Goal: Information Seeking & Learning: Learn about a topic

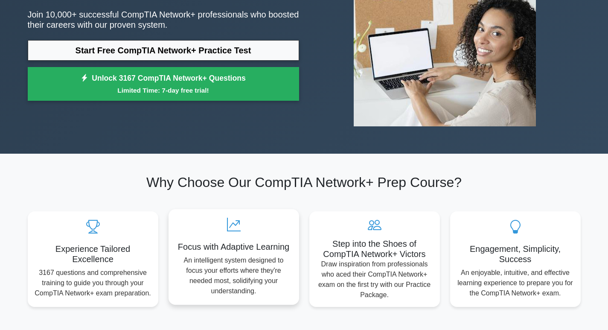
scroll to position [43, 0]
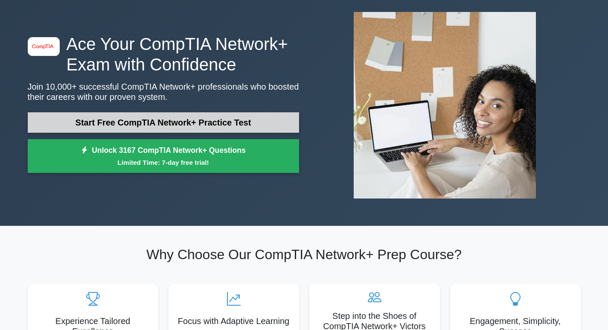
click at [194, 112] on link "Start Free CompTIA Network+ Practice Test" at bounding box center [163, 122] width 271 height 20
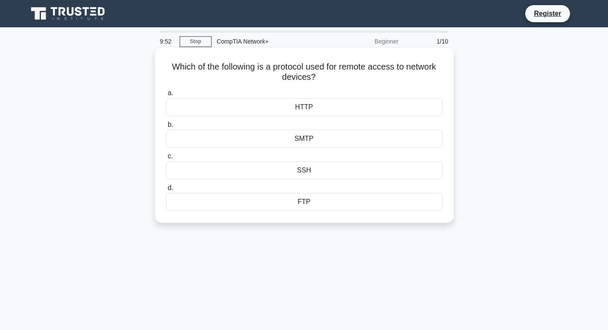
click at [338, 172] on div "SSH" at bounding box center [304, 170] width 276 height 18
click at [166, 159] on input "c. SSH" at bounding box center [166, 157] width 0 height 6
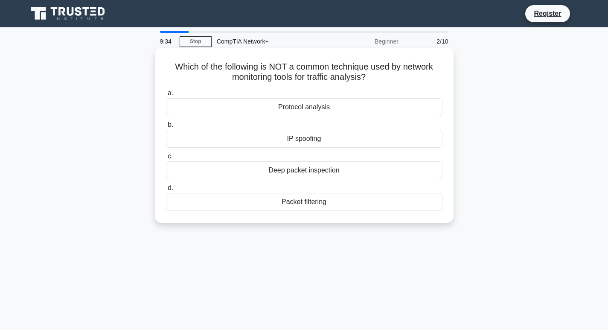
click at [316, 168] on div "Deep packet inspection" at bounding box center [304, 170] width 276 height 18
click at [166, 159] on input "c. Deep packet inspection" at bounding box center [166, 157] width 0 height 6
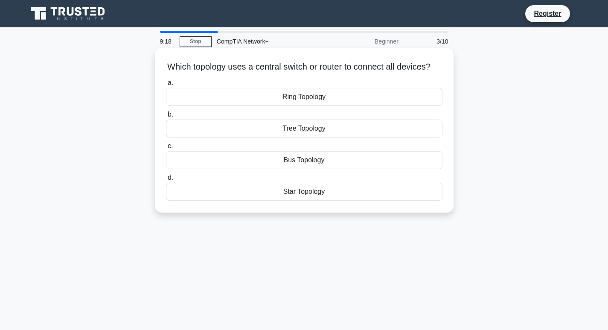
click at [317, 200] on div "Star Topology" at bounding box center [304, 192] width 276 height 18
click at [166, 180] on input "d. Star Topology" at bounding box center [166, 178] width 0 height 6
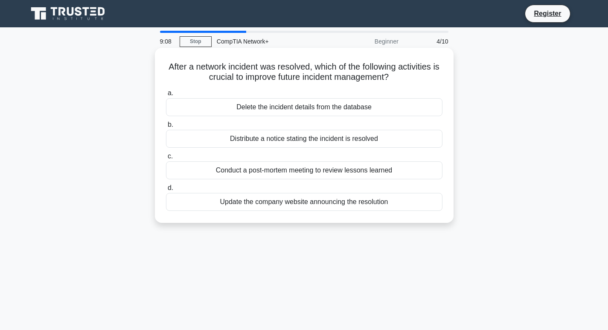
click at [284, 169] on div "Conduct a post-mortem meeting to review lessons learned" at bounding box center [304, 170] width 276 height 18
click at [166, 159] on input "c. Conduct a post-mortem meeting to review lessons learned" at bounding box center [166, 157] width 0 height 6
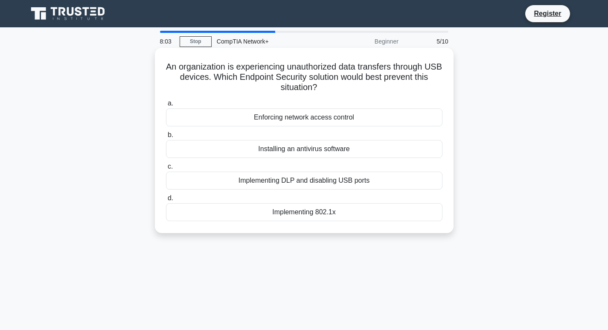
click at [309, 143] on div "Installing an antivirus software" at bounding box center [304, 149] width 276 height 18
click at [166, 138] on input "b. Installing an antivirus software" at bounding box center [166, 135] width 0 height 6
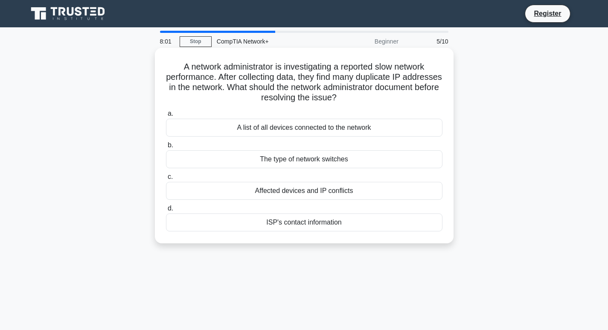
click at [308, 200] on div "Affected devices and IP conflicts" at bounding box center [304, 191] width 276 height 18
click at [166, 180] on input "c. Affected devices and IP conflicts" at bounding box center [166, 177] width 0 height 6
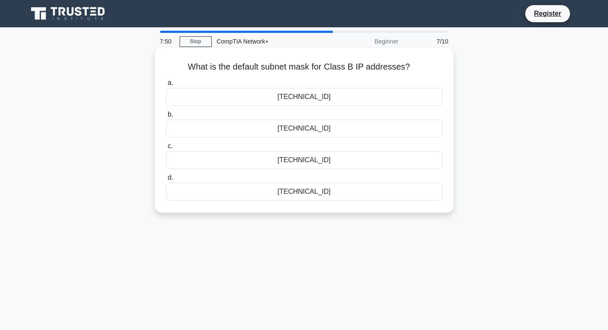
click at [316, 96] on div "255.255.0.0" at bounding box center [304, 97] width 276 height 18
click at [166, 86] on input "a. 255.255.0.0" at bounding box center [166, 83] width 0 height 6
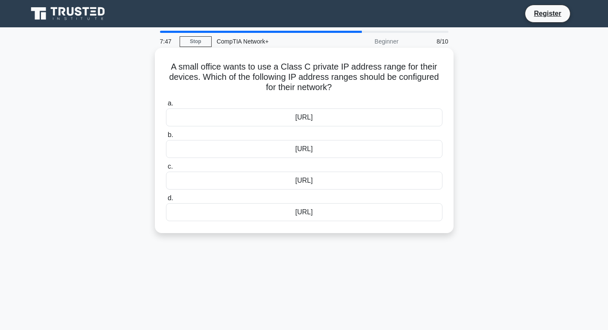
click at [308, 153] on div "192.168.0.0/16" at bounding box center [304, 149] width 276 height 18
click at [166, 138] on input "b. 192.168.0.0/16" at bounding box center [166, 135] width 0 height 6
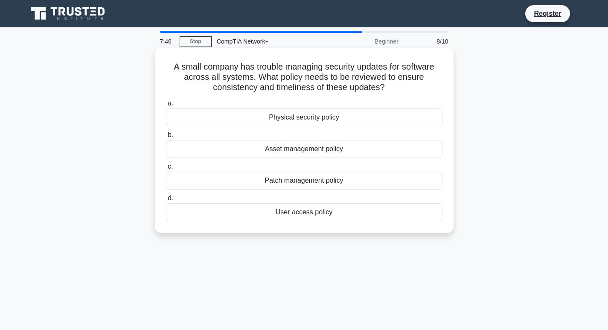
click at [315, 177] on div "Patch management policy" at bounding box center [304, 180] width 276 height 18
click at [166, 169] on input "c. Patch management policy" at bounding box center [166, 167] width 0 height 6
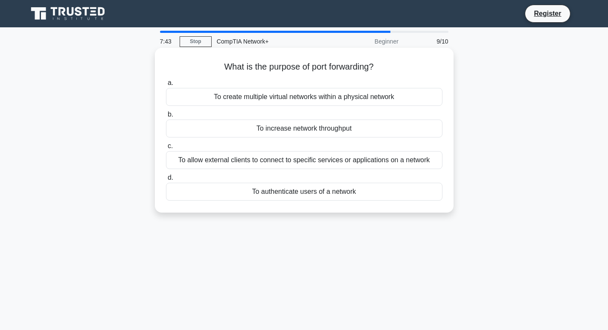
click at [334, 101] on div "To create multiple virtual networks within a physical network" at bounding box center [304, 97] width 276 height 18
click at [166, 86] on input "a. To create multiple virtual networks within a physical network" at bounding box center [166, 83] width 0 height 6
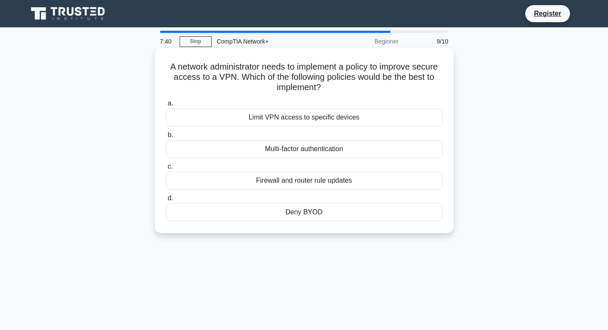
click at [319, 143] on div "Multi-factor authentication" at bounding box center [304, 149] width 276 height 18
click at [166, 138] on input "b. Multi-factor authentication" at bounding box center [166, 135] width 0 height 6
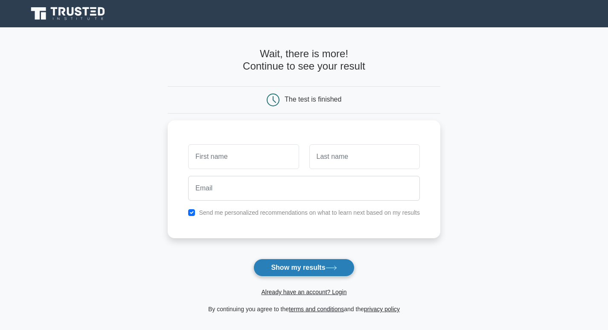
click at [299, 267] on button "Show my results" at bounding box center [303, 267] width 101 height 18
click at [594, 179] on main "Wait, there is more! Continue to see your result The test is finished and the" at bounding box center [304, 180] width 608 height 307
click at [182, 326] on div "Wait, there is more! Continue to see your result The test is finished" at bounding box center [304, 180] width 273 height 307
click at [187, 326] on div "Wait, there is more! Continue to see your result The test is finished" at bounding box center [304, 180] width 273 height 307
